Goal: Transaction & Acquisition: Book appointment/travel/reservation

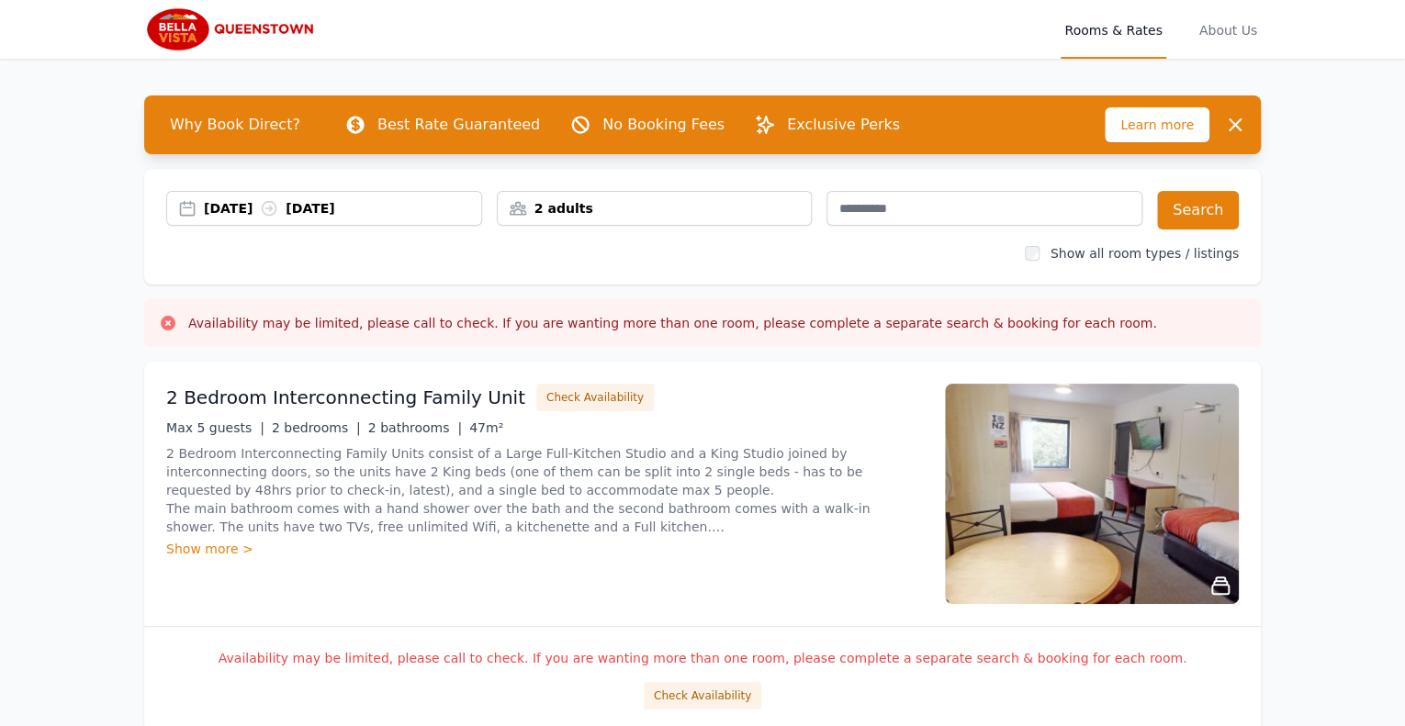
click at [263, 206] on div "[DATE] [DATE]" at bounding box center [342, 208] width 277 height 18
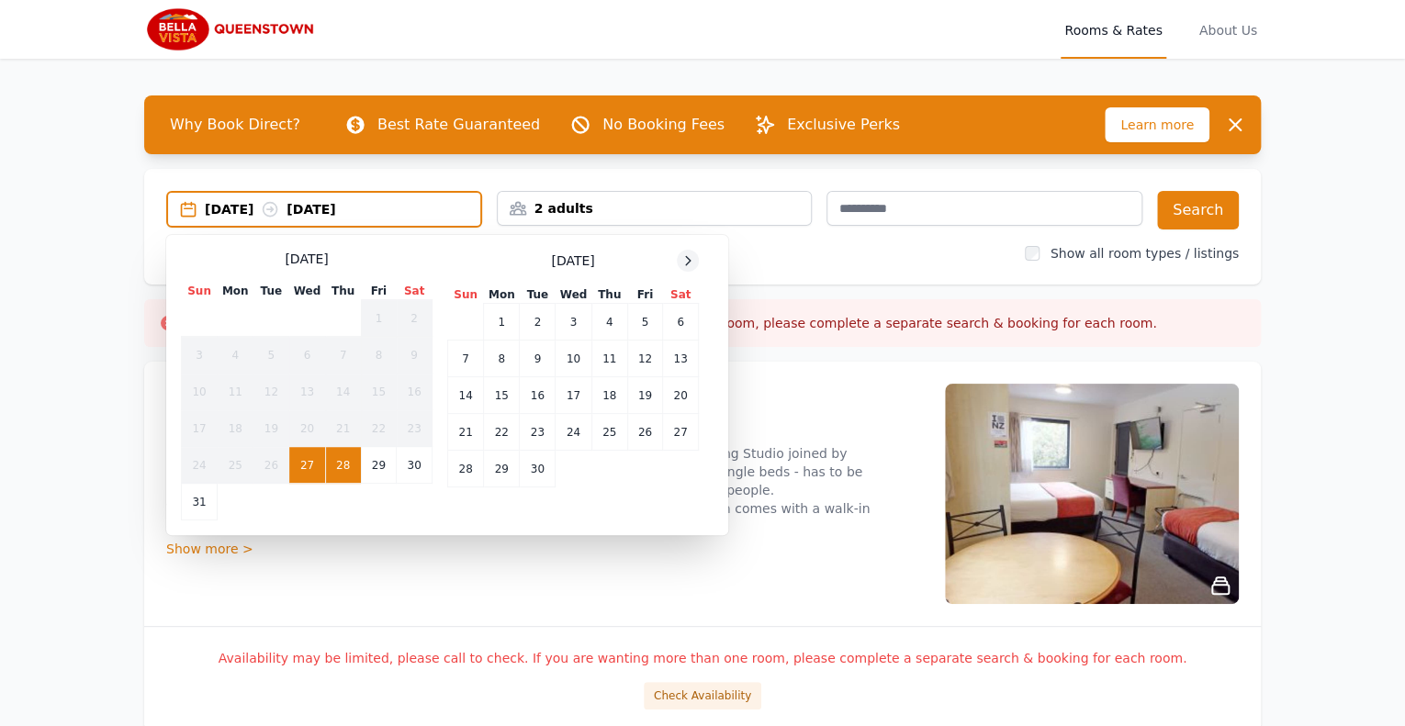
click at [686, 264] on icon at bounding box center [688, 260] width 5 height 8
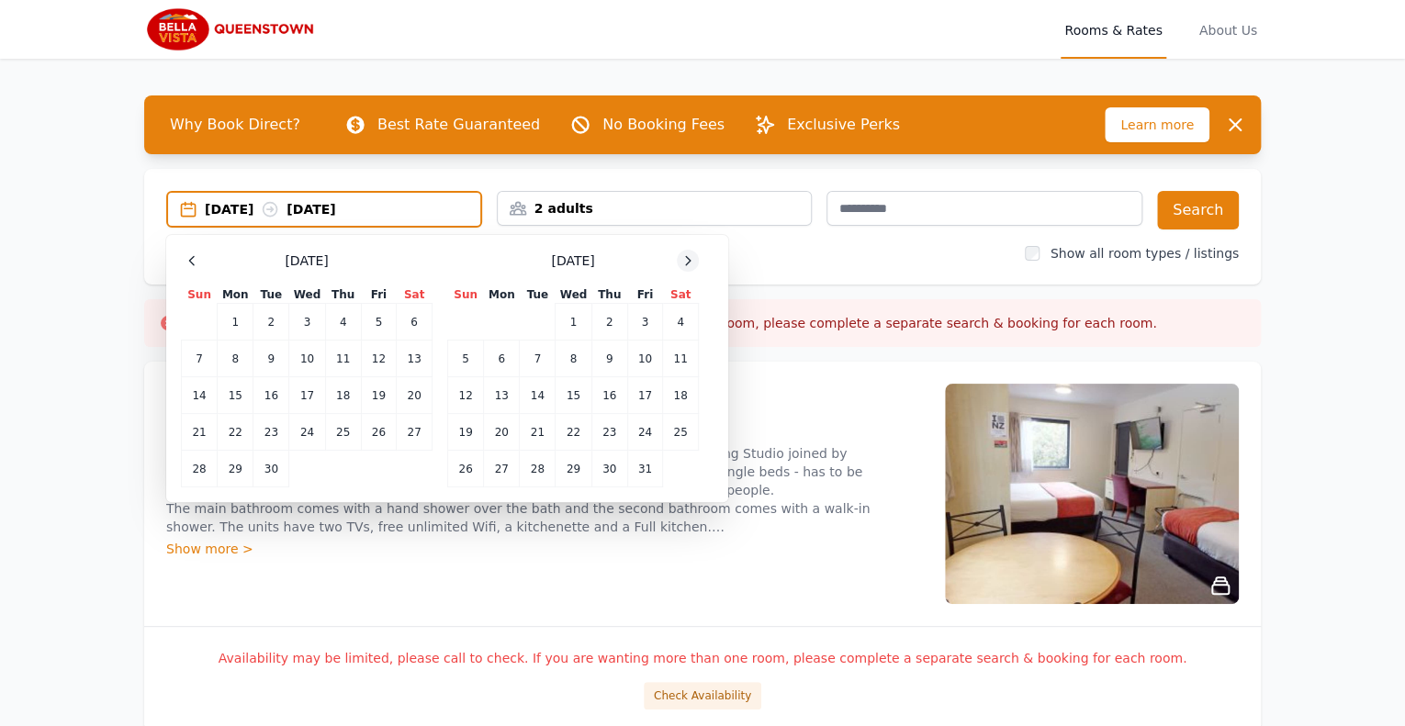
click at [686, 264] on icon at bounding box center [688, 260] width 5 height 8
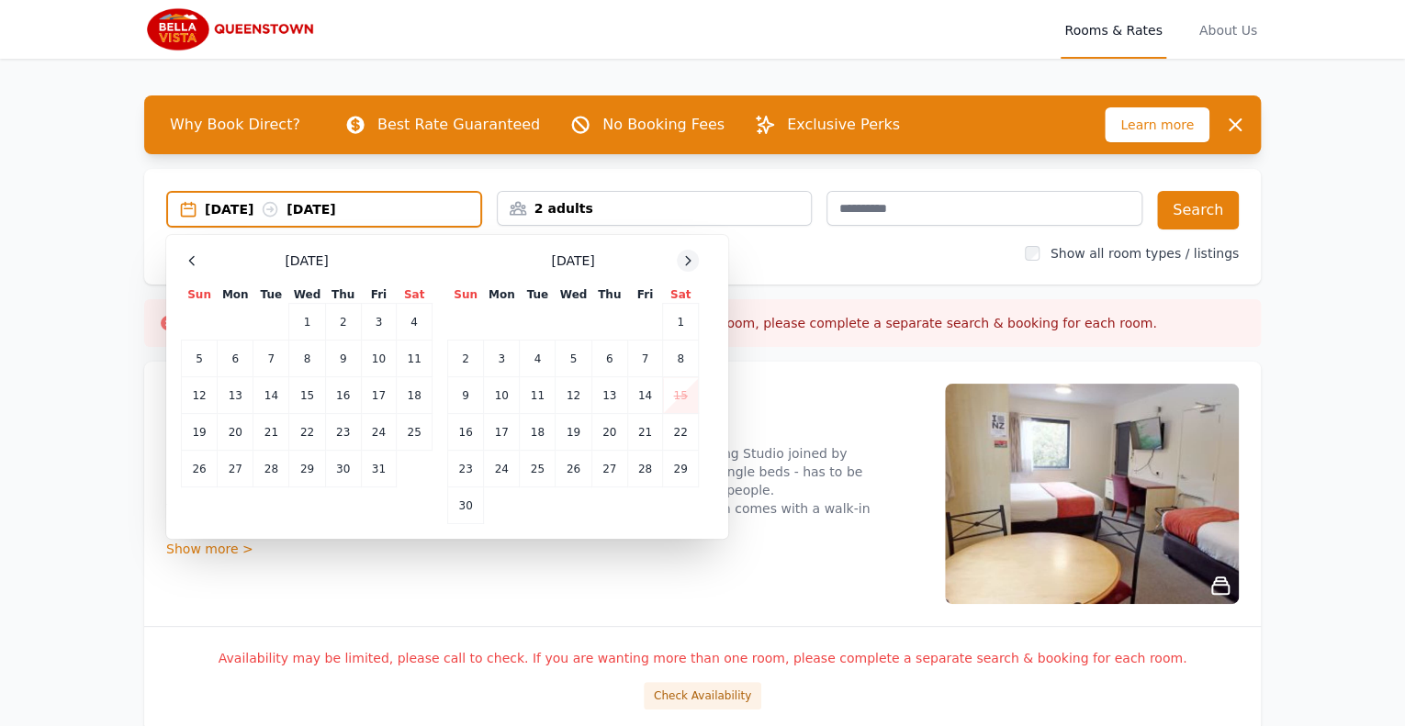
click at [686, 264] on icon at bounding box center [688, 260] width 5 height 8
click at [591, 390] on td "18" at bounding box center [609, 395] width 36 height 37
click at [663, 392] on td "20" at bounding box center [681, 395] width 36 height 37
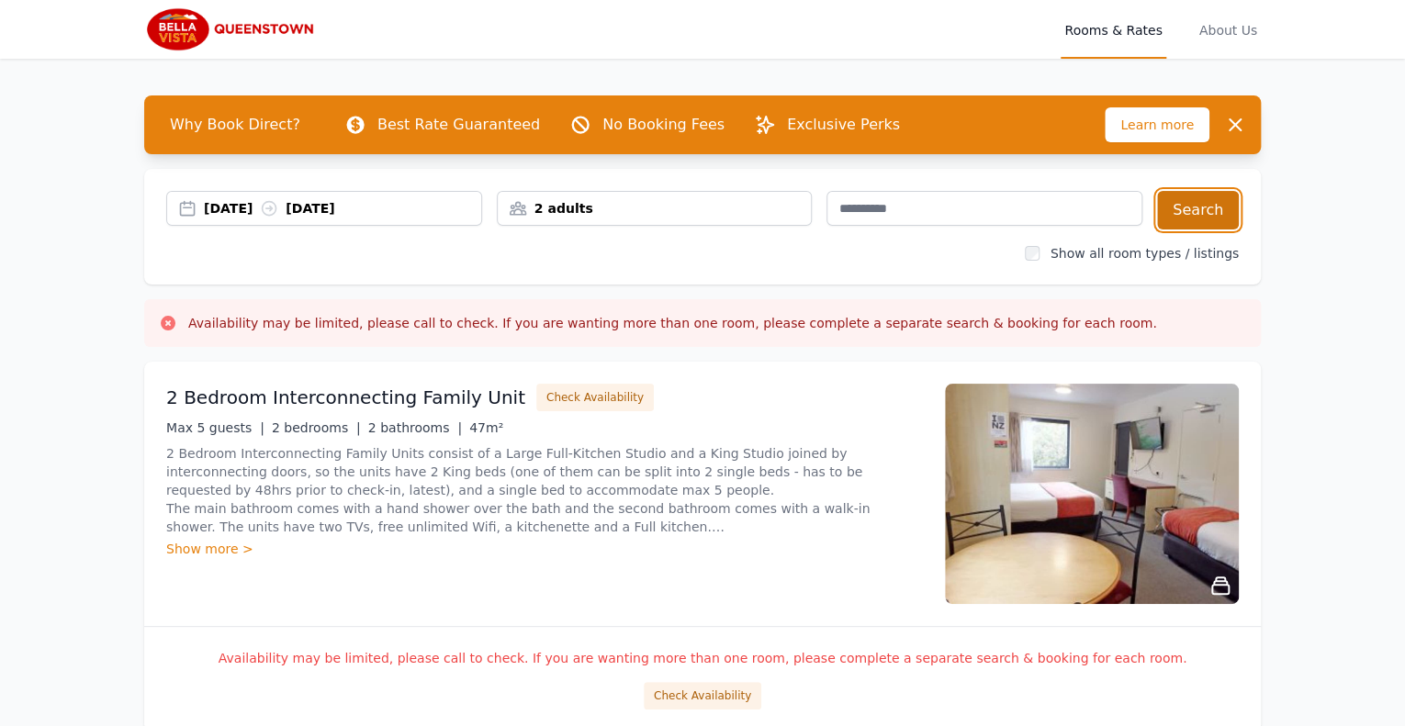
click at [1216, 215] on button "Search" at bounding box center [1198, 210] width 82 height 39
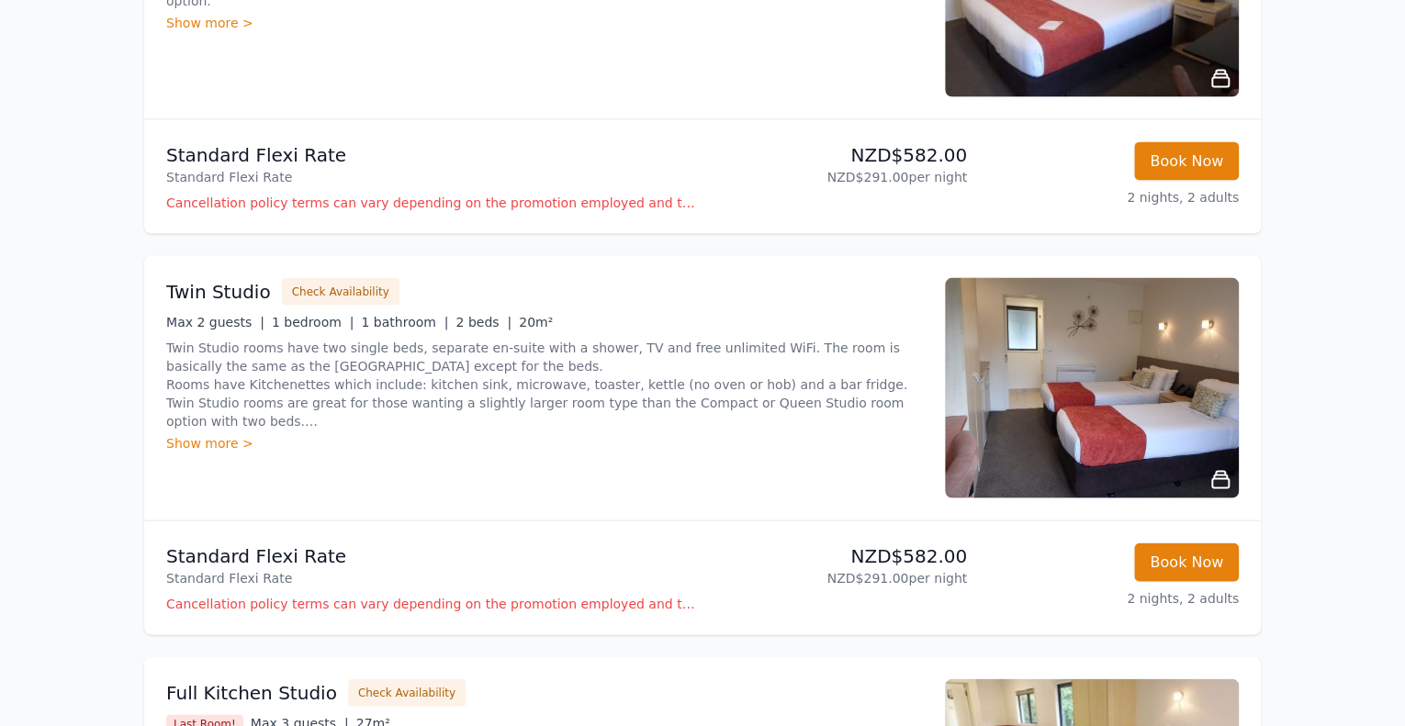
scroll to position [1745, 0]
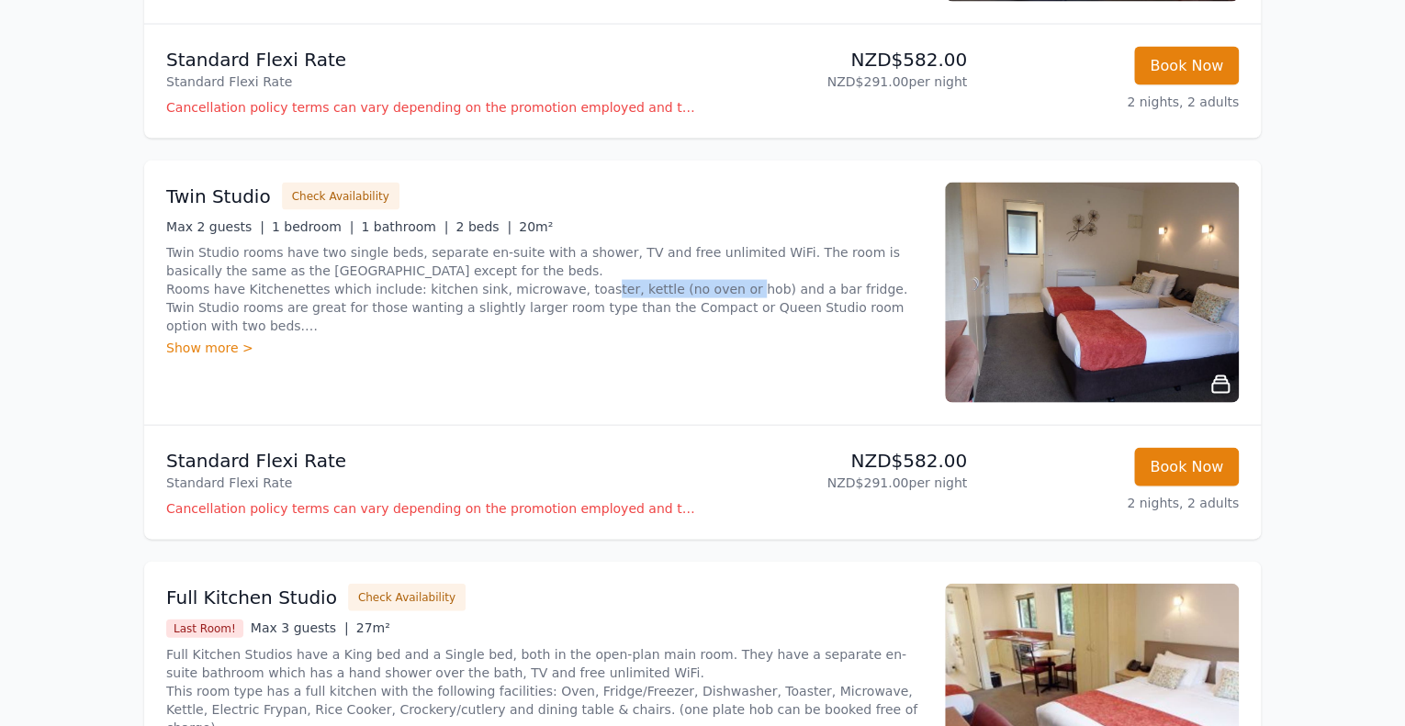
drag, startPoint x: 618, startPoint y: 286, endPoint x: 764, endPoint y: 289, distance: 146.1
click at [764, 289] on p "Twin Studio rooms have two single beds, separate en-suite with a shower, TV and…" at bounding box center [544, 288] width 757 height 92
copy p "kettle (no oven or hob)"
click at [1011, 316] on img at bounding box center [1092, 292] width 294 height 220
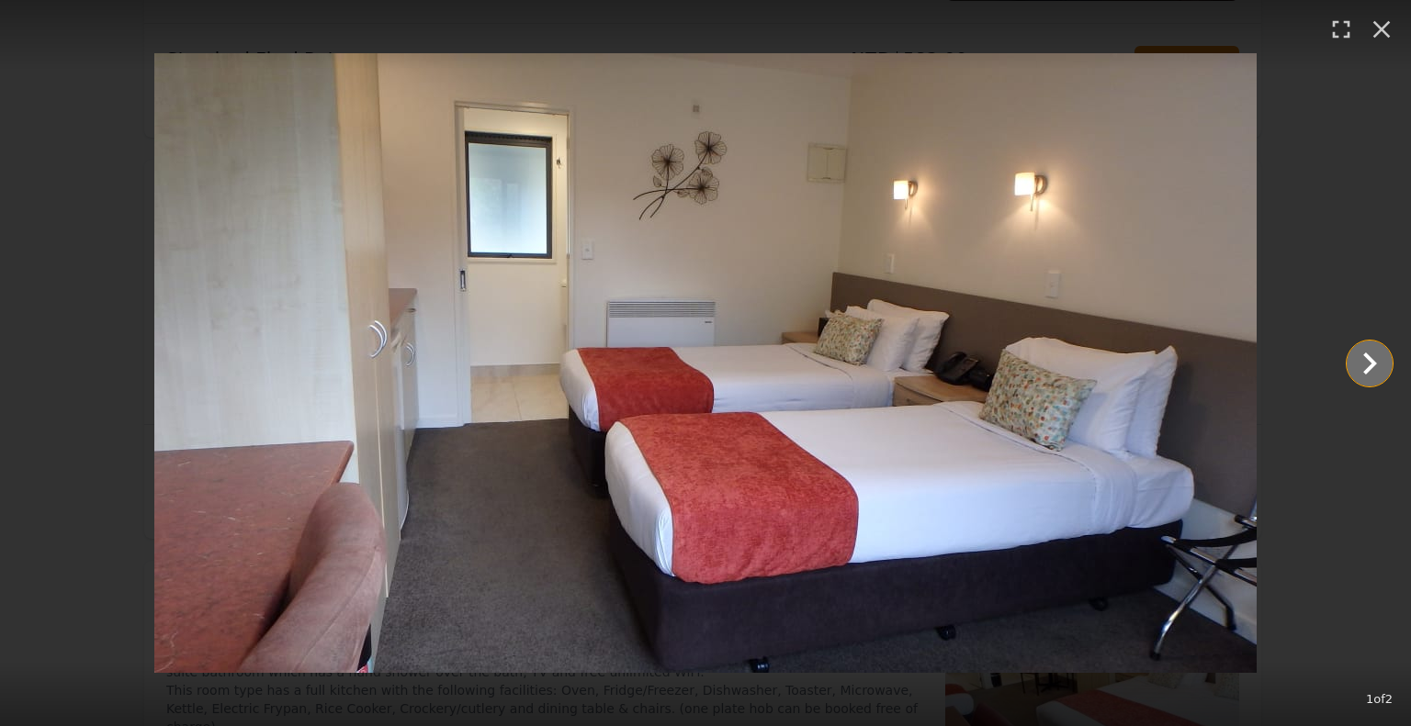
click at [1372, 382] on icon "Show slide 2 of 2" at bounding box center [1369, 364] width 44 height 44
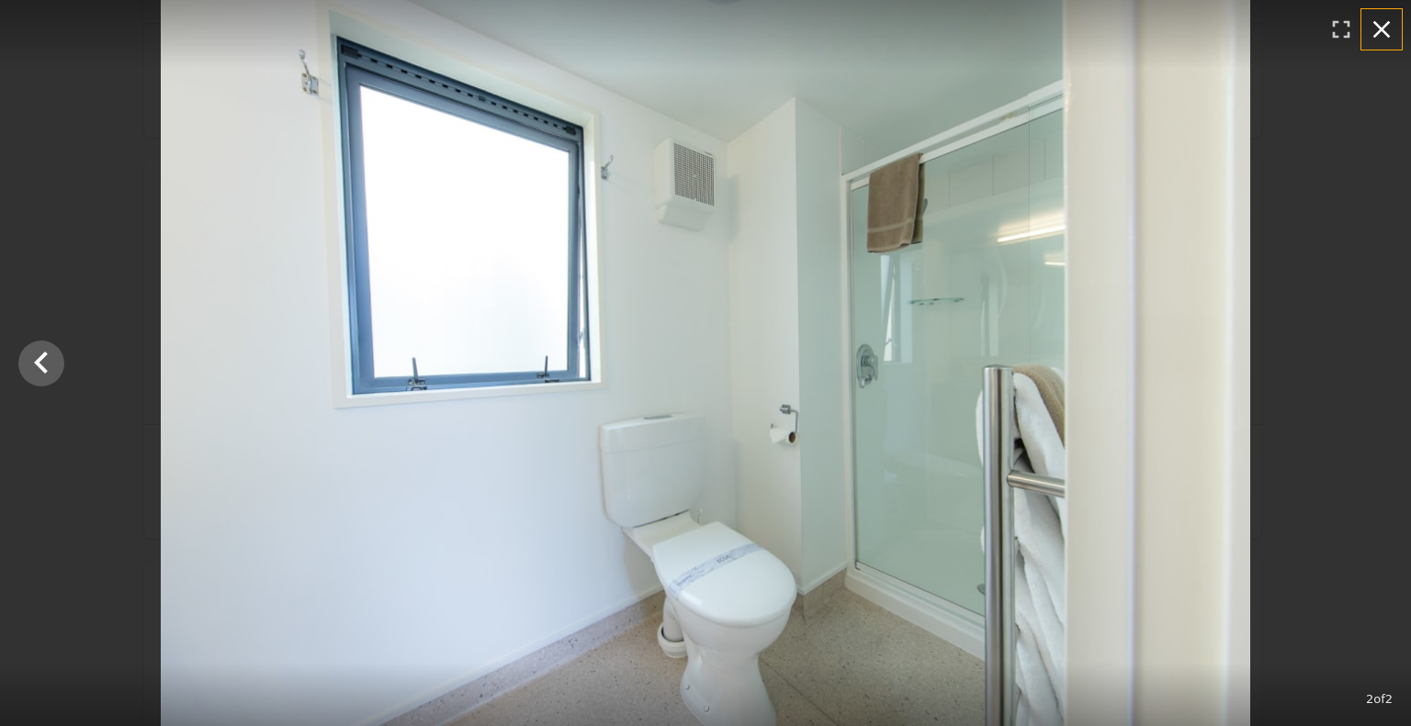
click at [1378, 28] on icon "button" at bounding box center [1381, 29] width 29 height 29
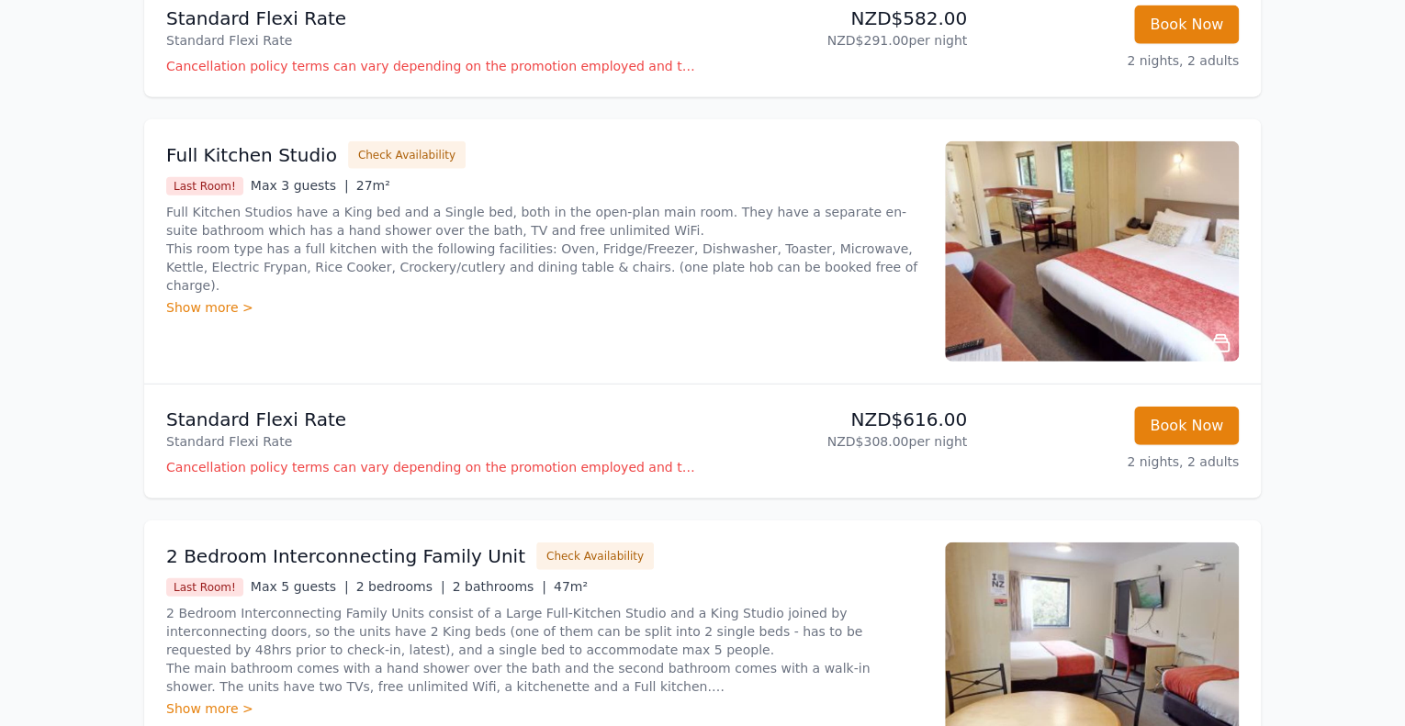
scroll to position [2204, 0]
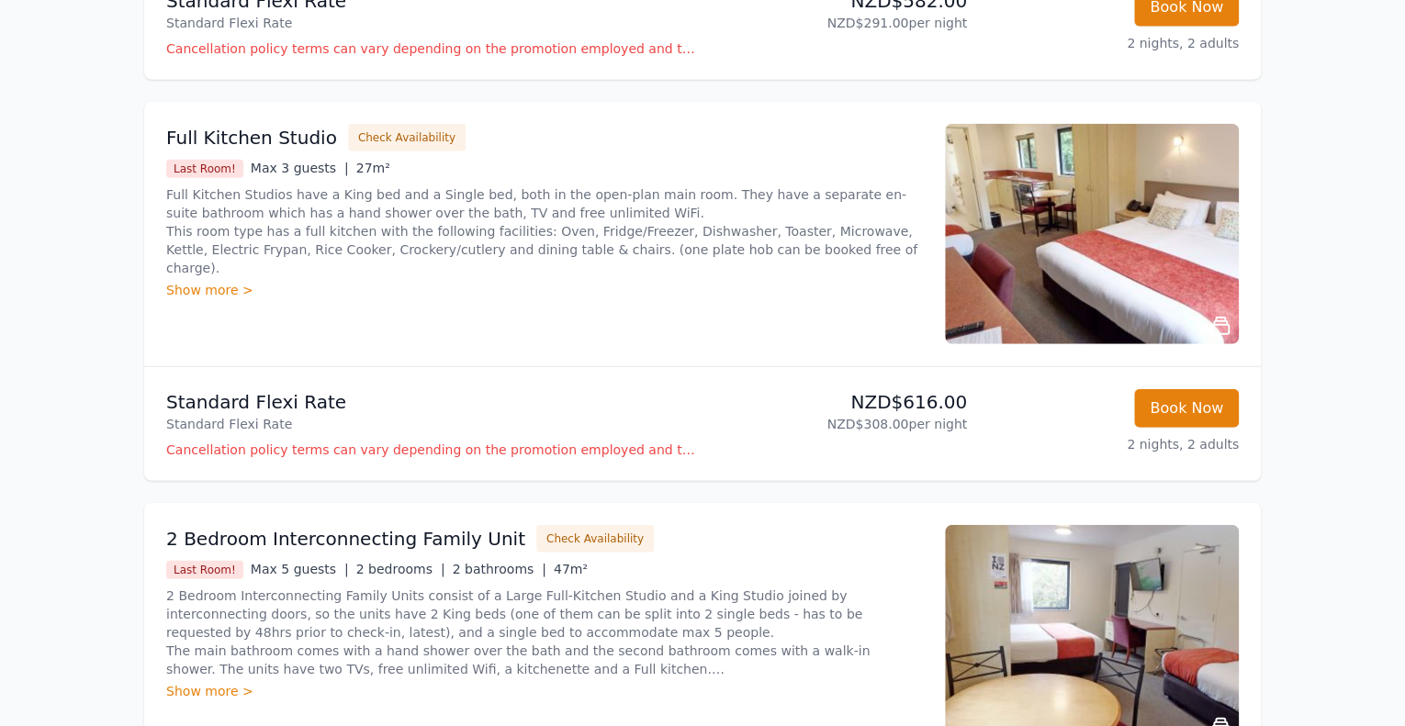
click at [1124, 236] on img at bounding box center [1092, 234] width 294 height 220
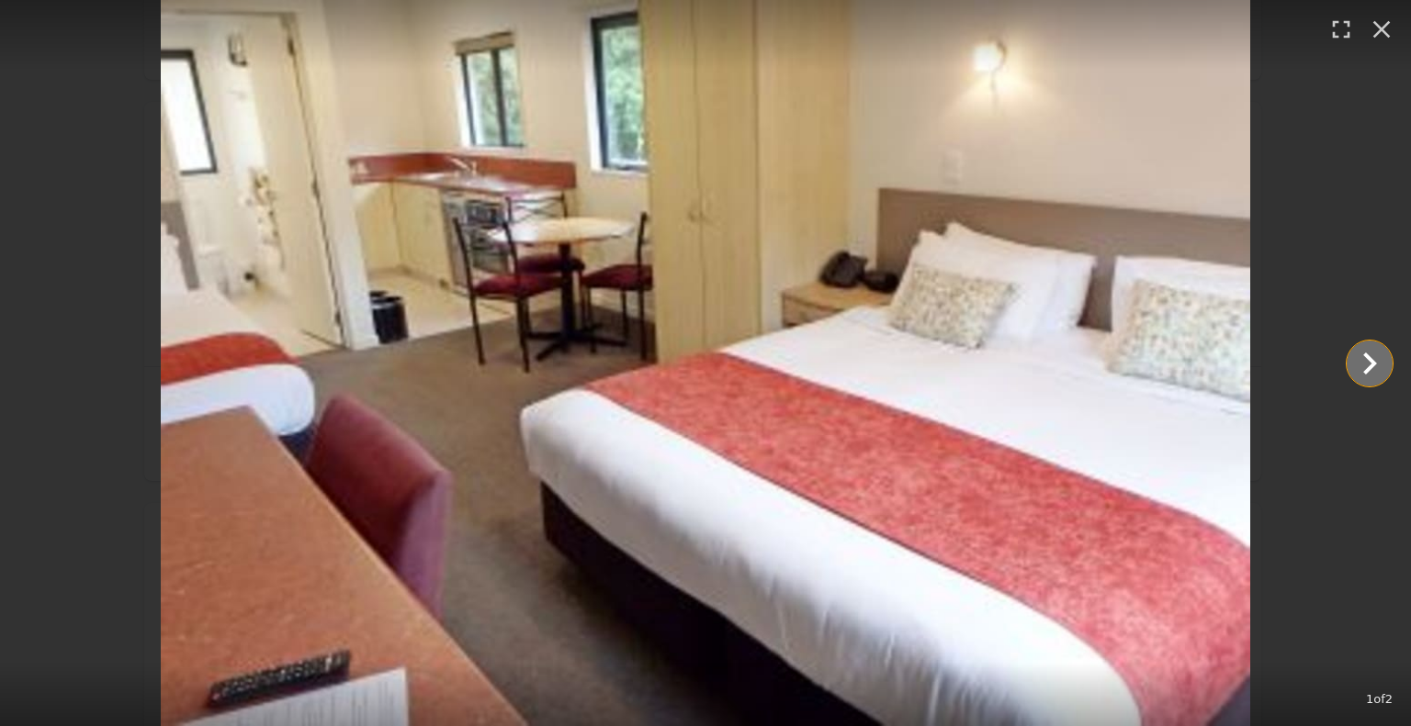
click at [1361, 367] on icon "Show slide 2 of 2" at bounding box center [1369, 364] width 44 height 44
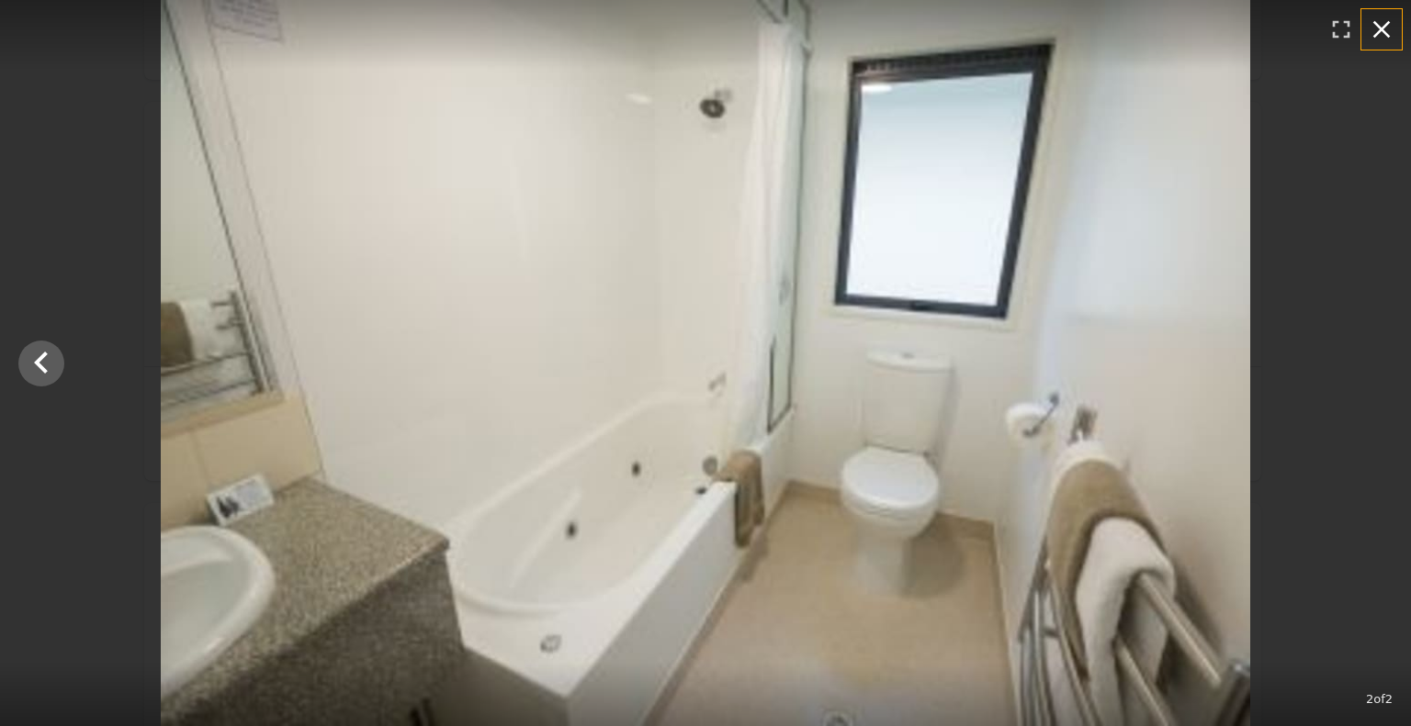
click at [1387, 31] on icon "button" at bounding box center [1381, 29] width 29 height 29
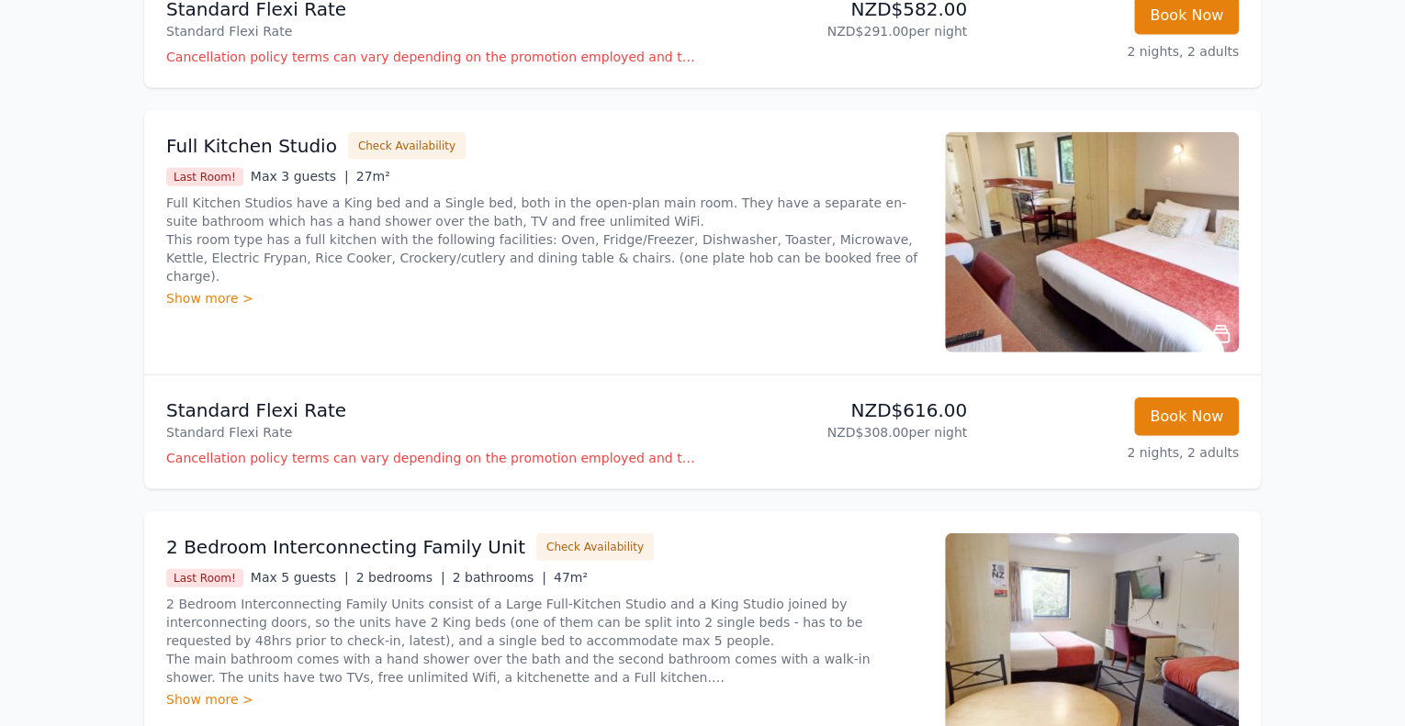
scroll to position [2020, 0]
